Goal: Task Accomplishment & Management: Manage account settings

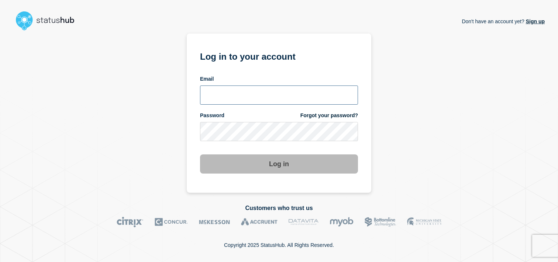
click at [258, 90] on input "email input" at bounding box center [279, 95] width 158 height 19
type input "afik.navaro@catonetworks.com"
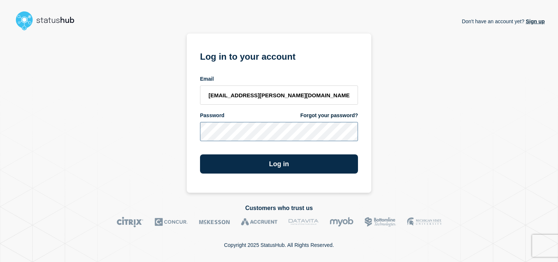
click at [200, 155] on button "Log in" at bounding box center [279, 164] width 158 height 19
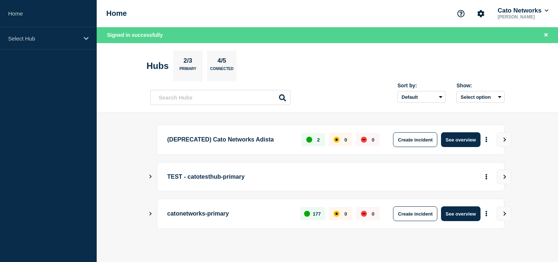
click at [152, 178] on icon "Show Connected Hubs" at bounding box center [150, 177] width 5 height 4
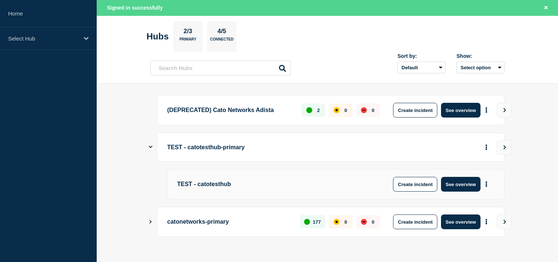
scroll to position [31, 0]
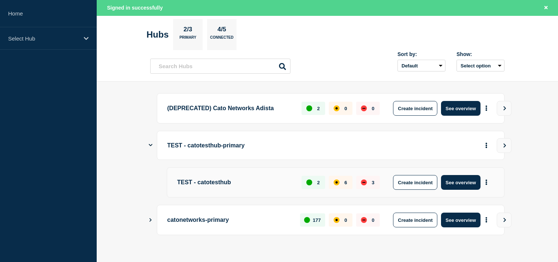
click at [198, 184] on p "TEST - catotesthub" at bounding box center [235, 182] width 116 height 15
click at [453, 184] on button "See overview" at bounding box center [460, 182] width 39 height 15
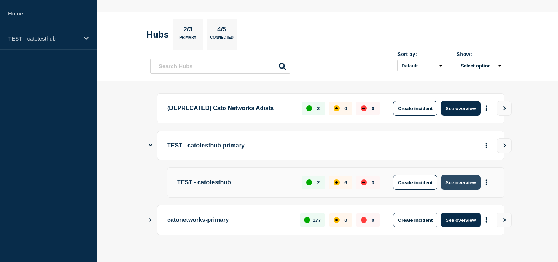
scroll to position [15, 0]
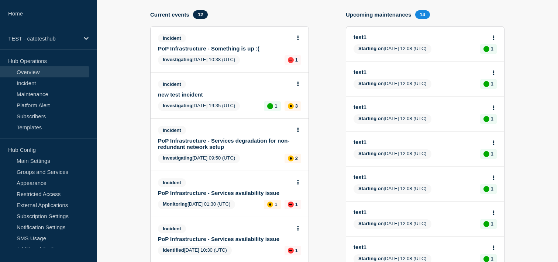
scroll to position [83, 0]
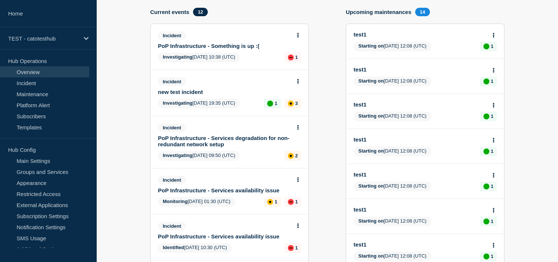
click at [242, 46] on link "PoP Infrastructure - Something is up :(" at bounding box center [224, 46] width 133 height 6
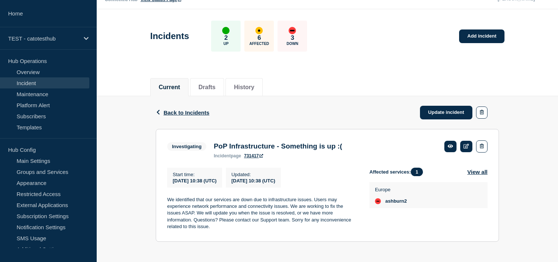
scroll to position [26, 0]
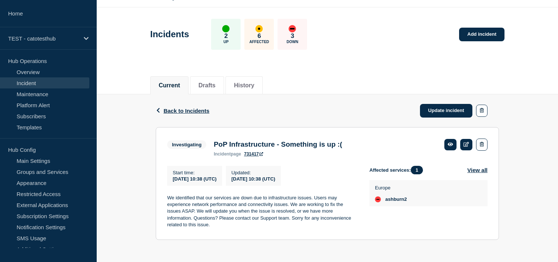
click at [55, 86] on link "Incident" at bounding box center [44, 82] width 89 height 11
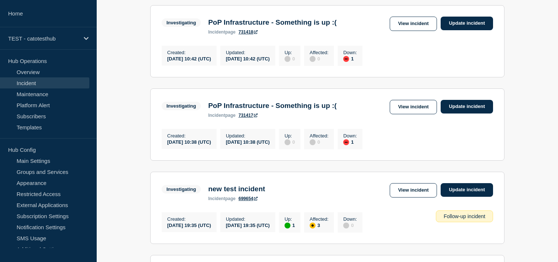
scroll to position [130, 0]
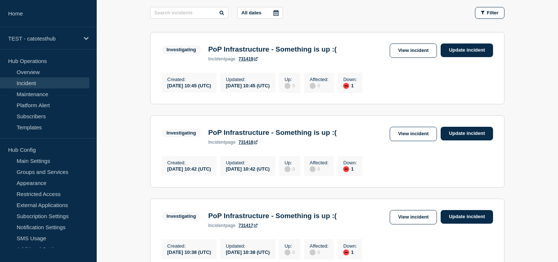
scroll to position [114, 0]
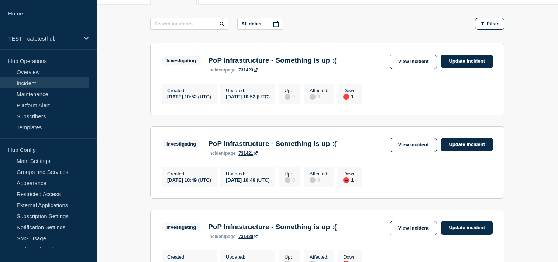
scroll to position [121, 0]
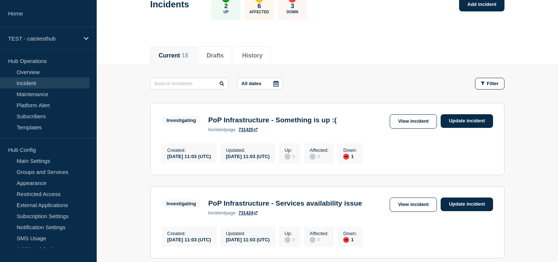
scroll to position [62, 0]
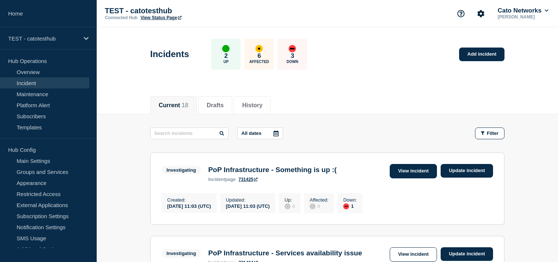
click at [418, 171] on link "View incident" at bounding box center [413, 171] width 48 height 14
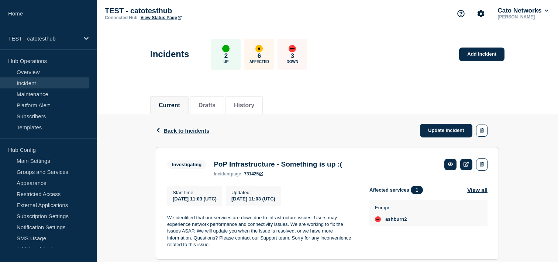
scroll to position [26, 0]
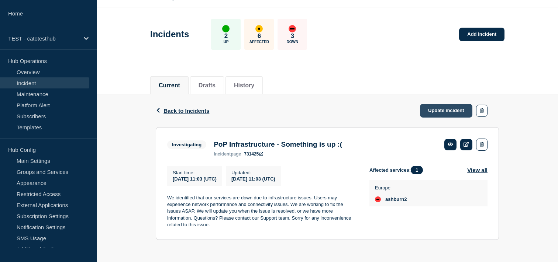
click at [452, 104] on link "Update incident" at bounding box center [446, 111] width 52 height 14
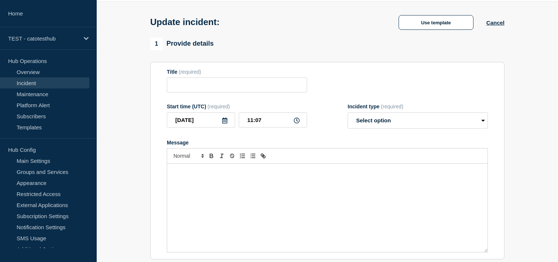
type input "PoP Infrastructure - Something is up :("
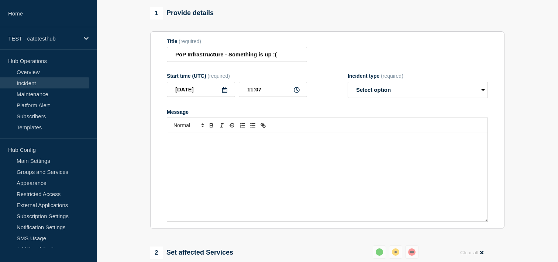
scroll to position [64, 0]
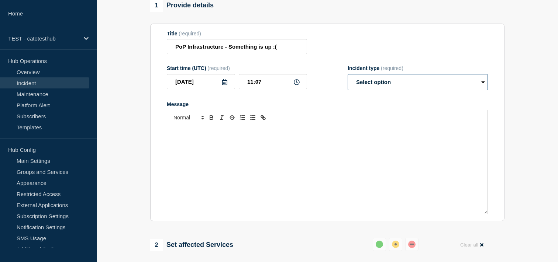
click at [363, 85] on select "Select option Investigating Identified Monitoring Resolved" at bounding box center [417, 82] width 140 height 16
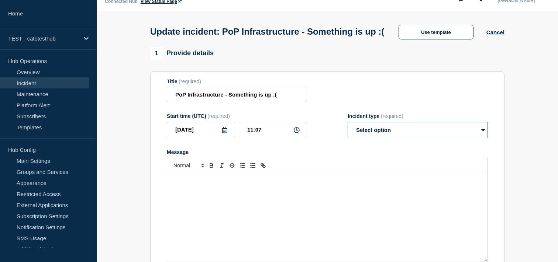
scroll to position [4, 0]
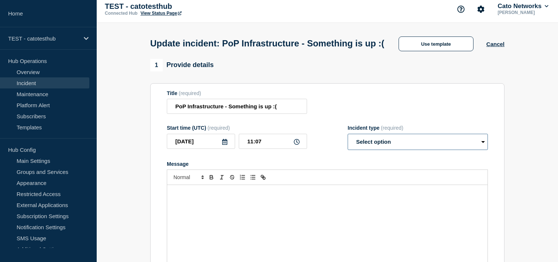
click at [351, 147] on select "Select option Investigating Identified Monitoring Resolved" at bounding box center [417, 142] width 140 height 16
